Goal: Information Seeking & Learning: Find specific fact

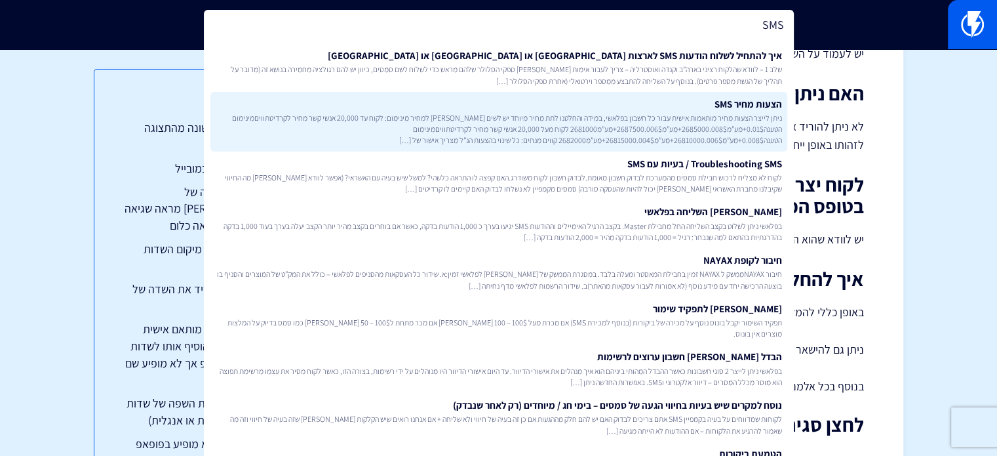
type input "SMS"
click at [585, 113] on span "ניתן לייצר הצעות מחיר מותאמות אישית עבור כל חשבון בפלאשי, במידה והחלטנו לתת מחי…" at bounding box center [499, 128] width 566 height 33
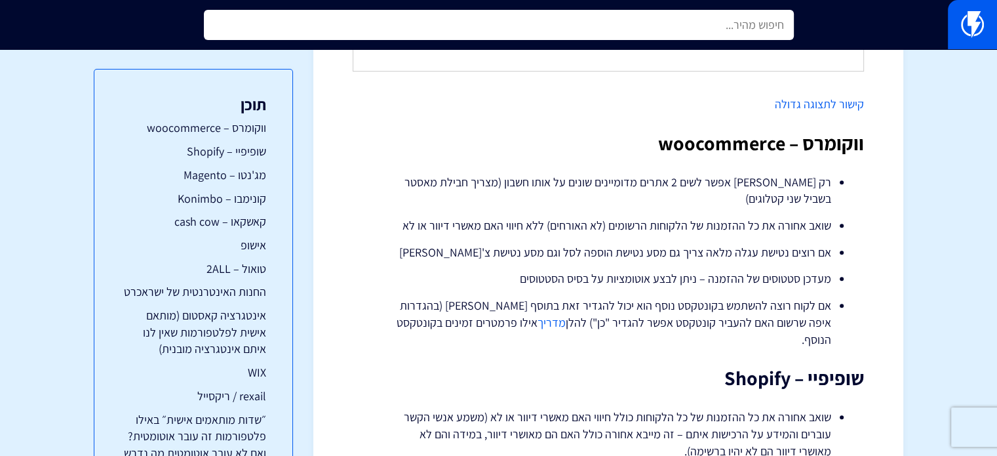
click at [639, 23] on input "text" at bounding box center [499, 25] width 590 height 30
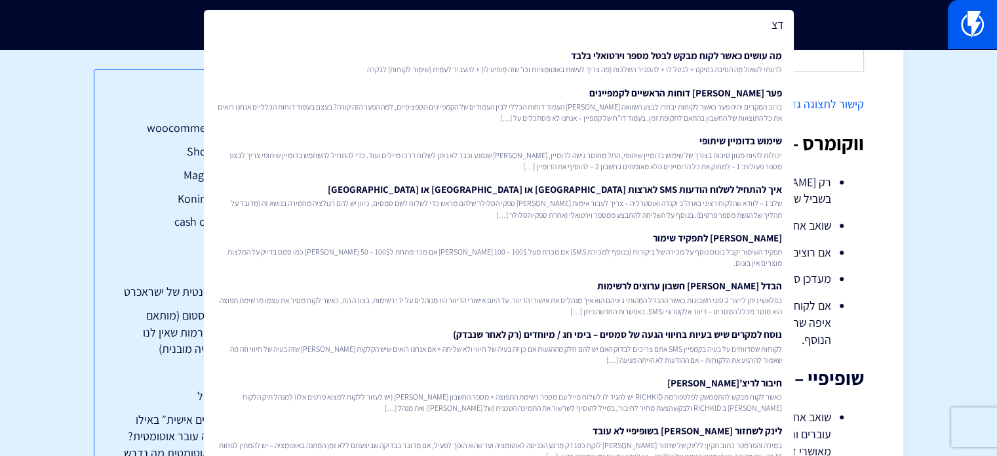
type input "דצד"
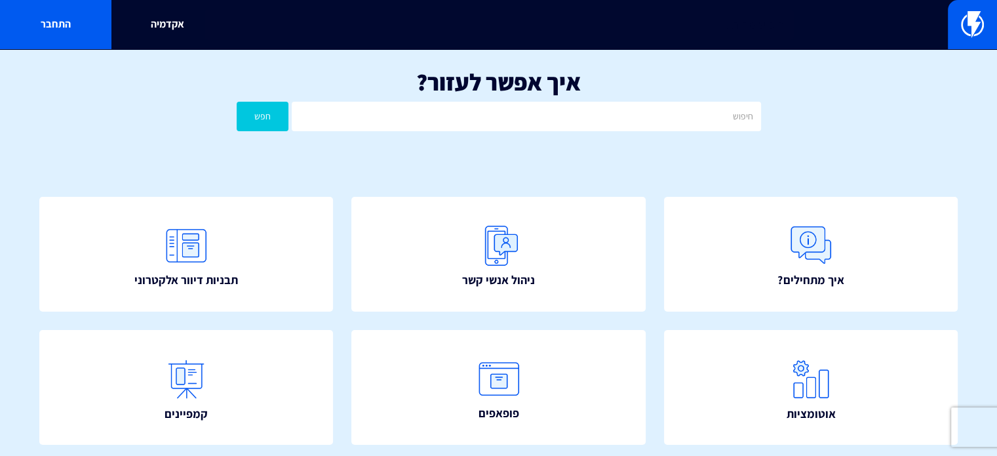
click at [631, 26] on input "text" at bounding box center [499, 25] width 590 height 30
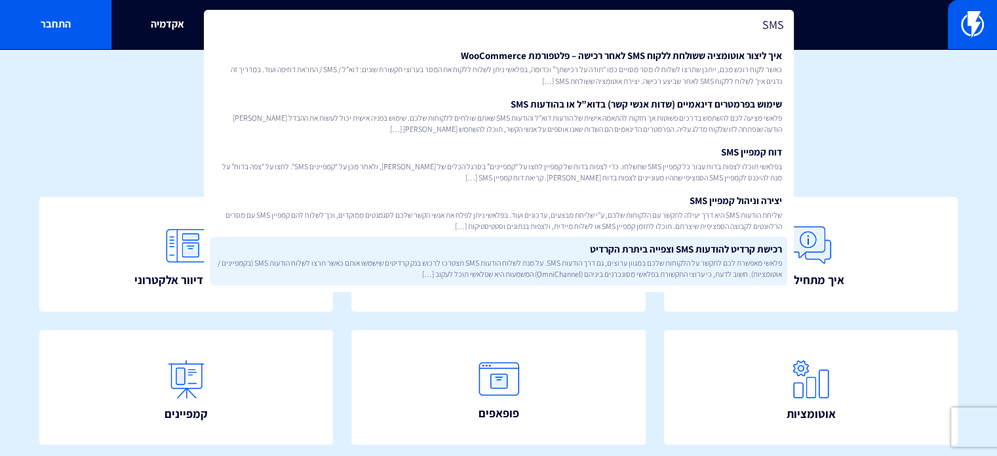
type input "SMS"
click at [646, 254] on link "רכישת קרדיט להודעות SMS וצפייה ביתרת הקרדיט פלאשי מאפשרת לכם לתקשר על הלקוחות ש…" at bounding box center [498, 261] width 577 height 49
